Goal: Information Seeking & Learning: Learn about a topic

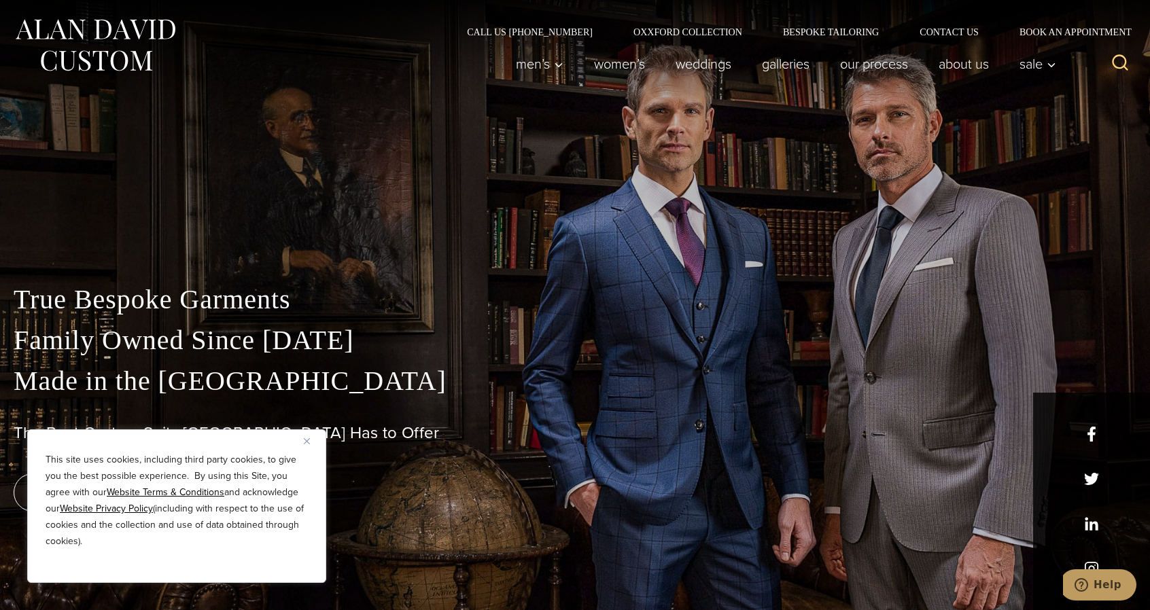
click at [308, 447] on button "Close" at bounding box center [312, 441] width 16 height 16
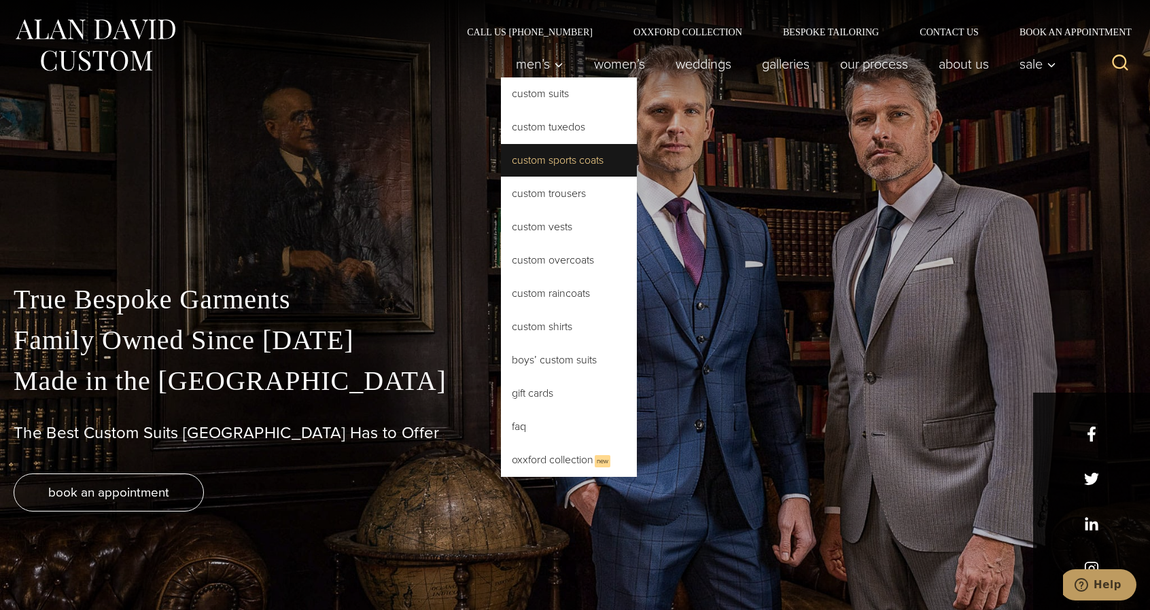
click at [518, 154] on link "Custom Sports Coats" at bounding box center [569, 160] width 136 height 33
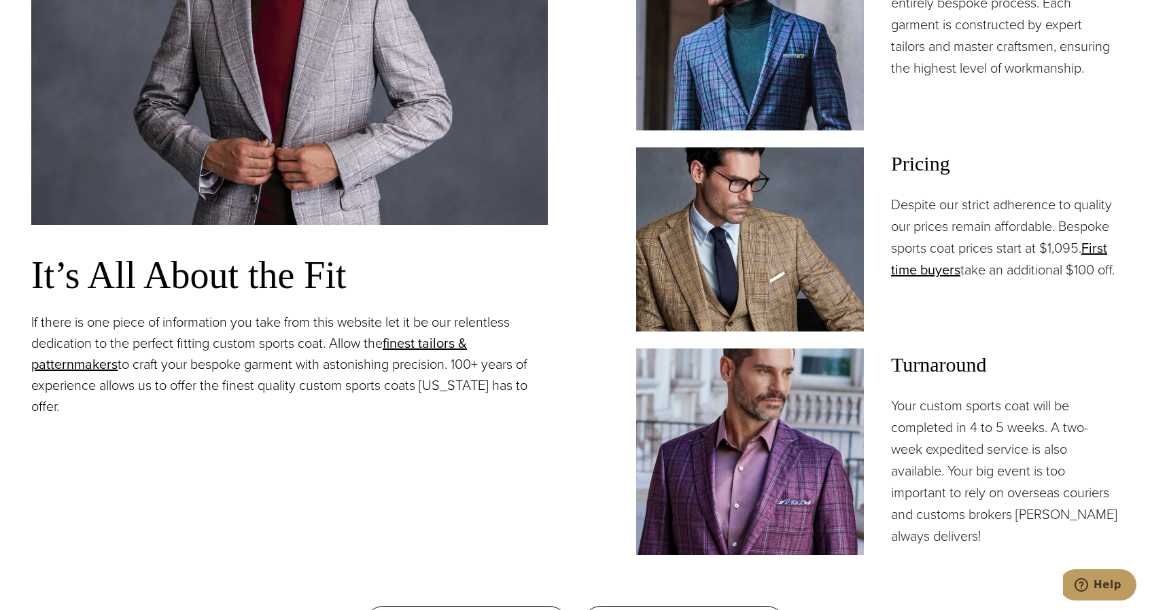
scroll to position [1155, 0]
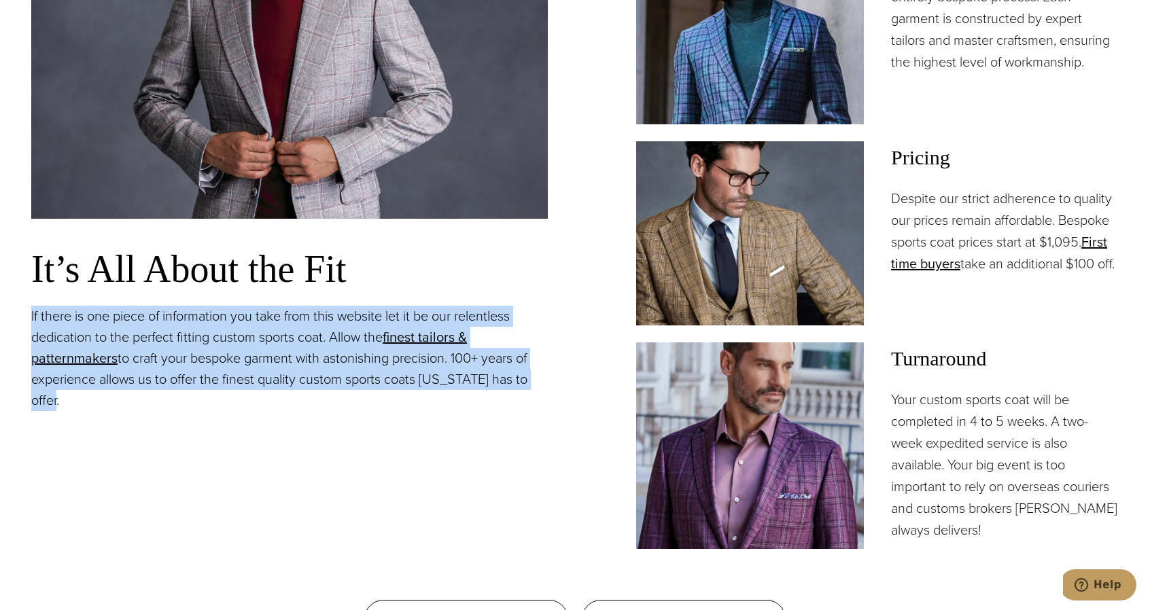
drag, startPoint x: 94, startPoint y: 408, endPoint x: 18, endPoint y: 305, distance: 127.3
click at [18, 305] on section "Custom Sports Coats Tailored to Perfection It’s All About the Fit If there is o…" at bounding box center [575, 194] width 1150 height 1023
click at [52, 316] on p "If there is one piece of information you take from this website let it be our r…" at bounding box center [289, 358] width 516 height 105
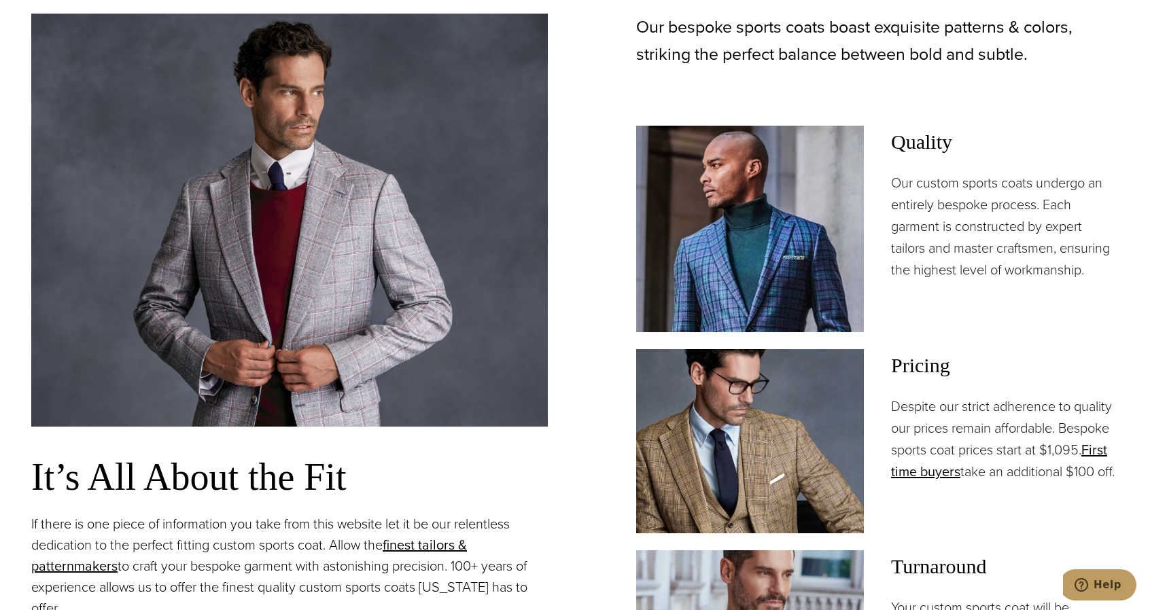
scroll to position [951, 0]
